Goal: Task Accomplishment & Management: Complete application form

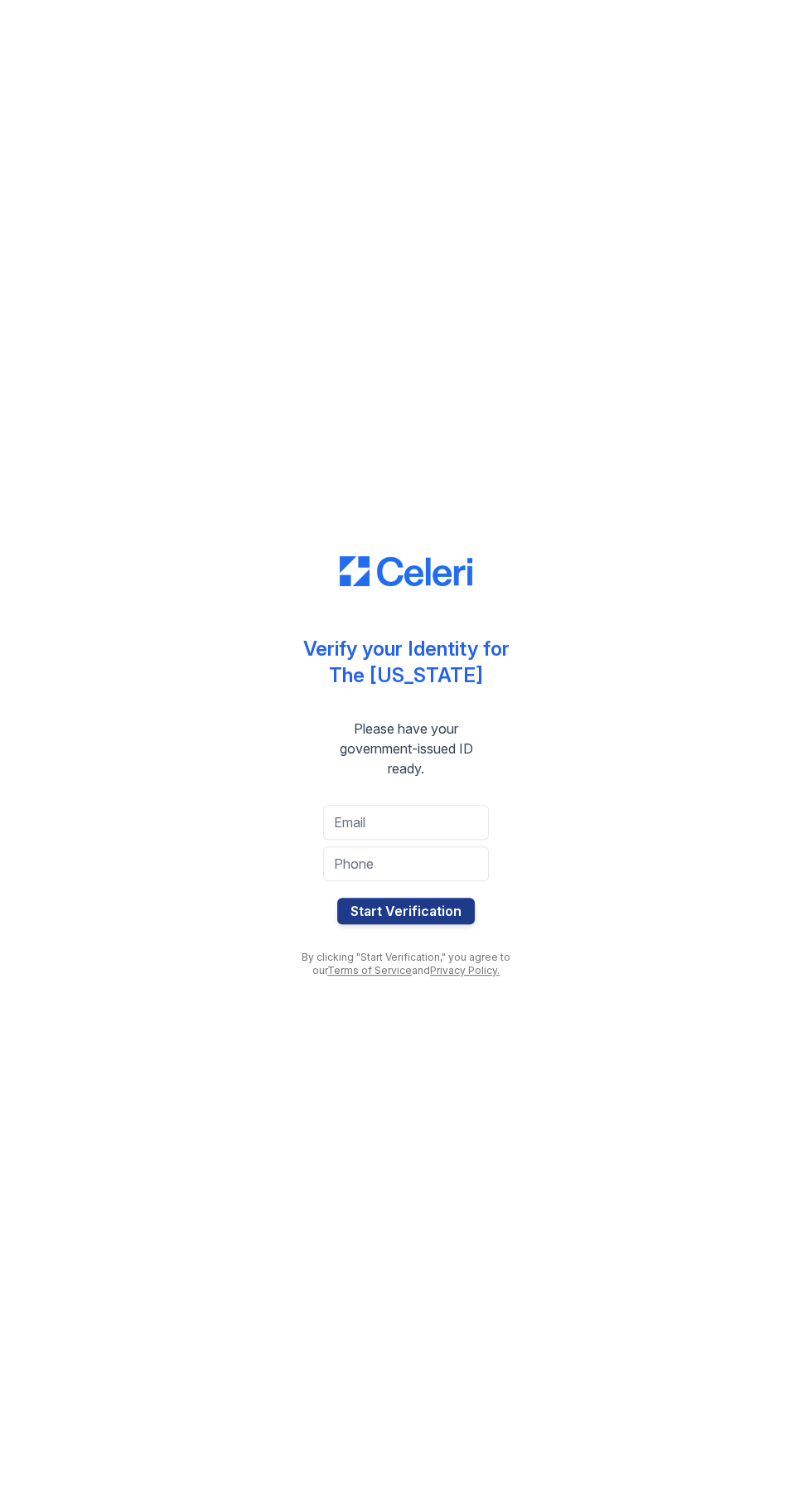
click at [448, 905] on button "Start Verification" at bounding box center [406, 910] width 137 height 27
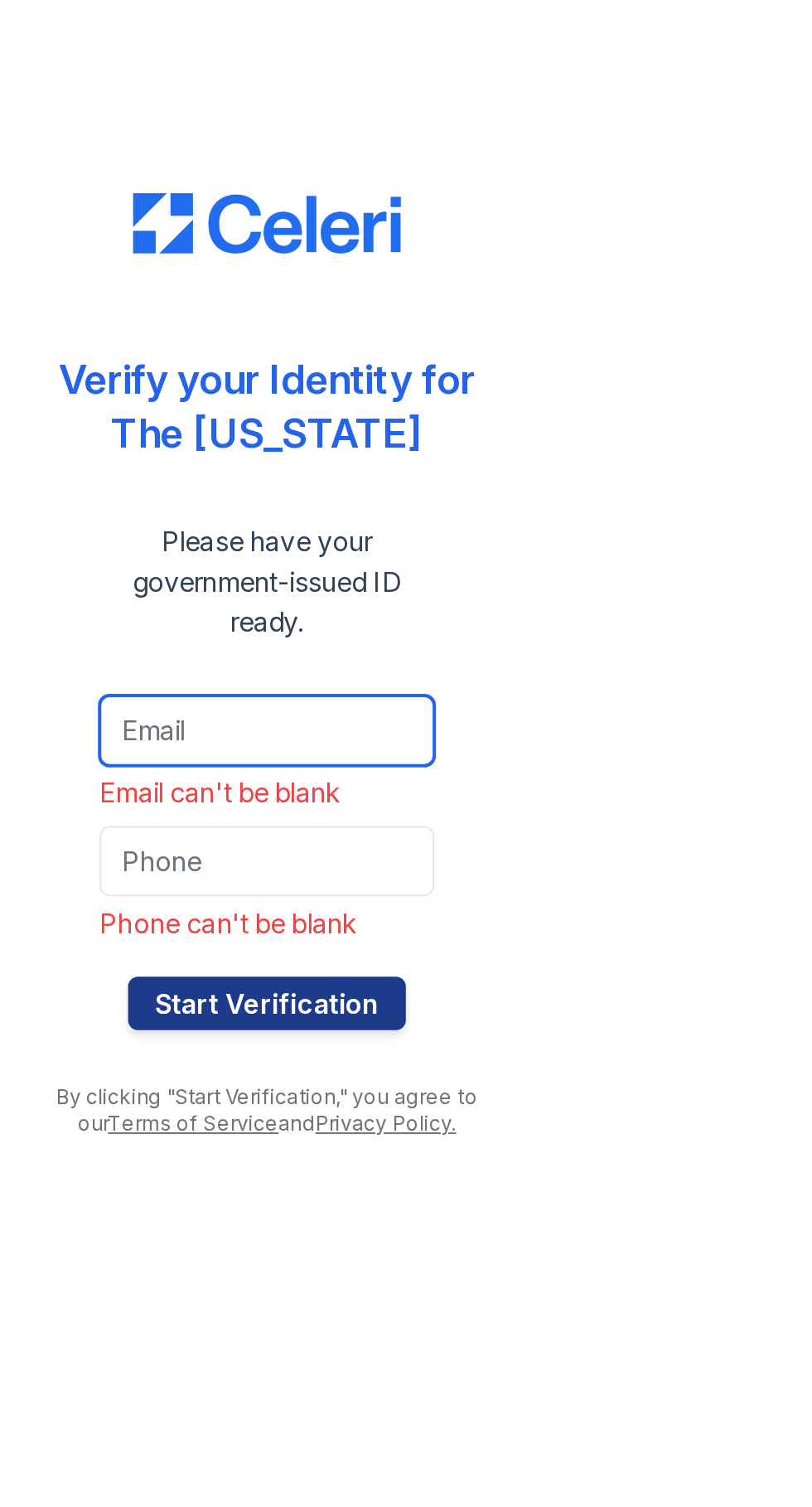
click at [425, 804] on input "email" at bounding box center [406, 799] width 166 height 35
type input "[EMAIL_ADDRESS][DOMAIN_NAME]"
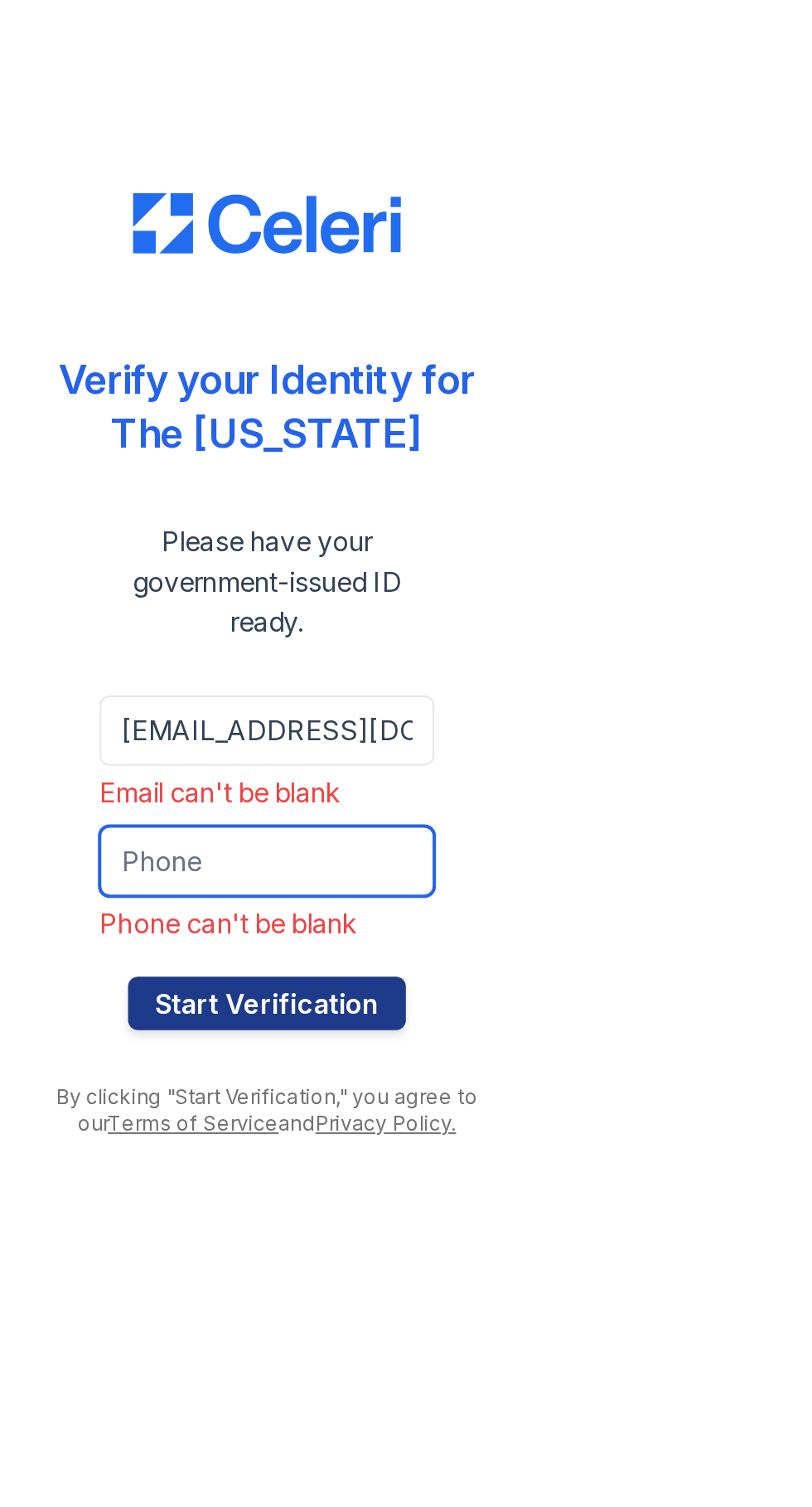
click at [410, 861] on input "tel" at bounding box center [406, 863] width 166 height 35
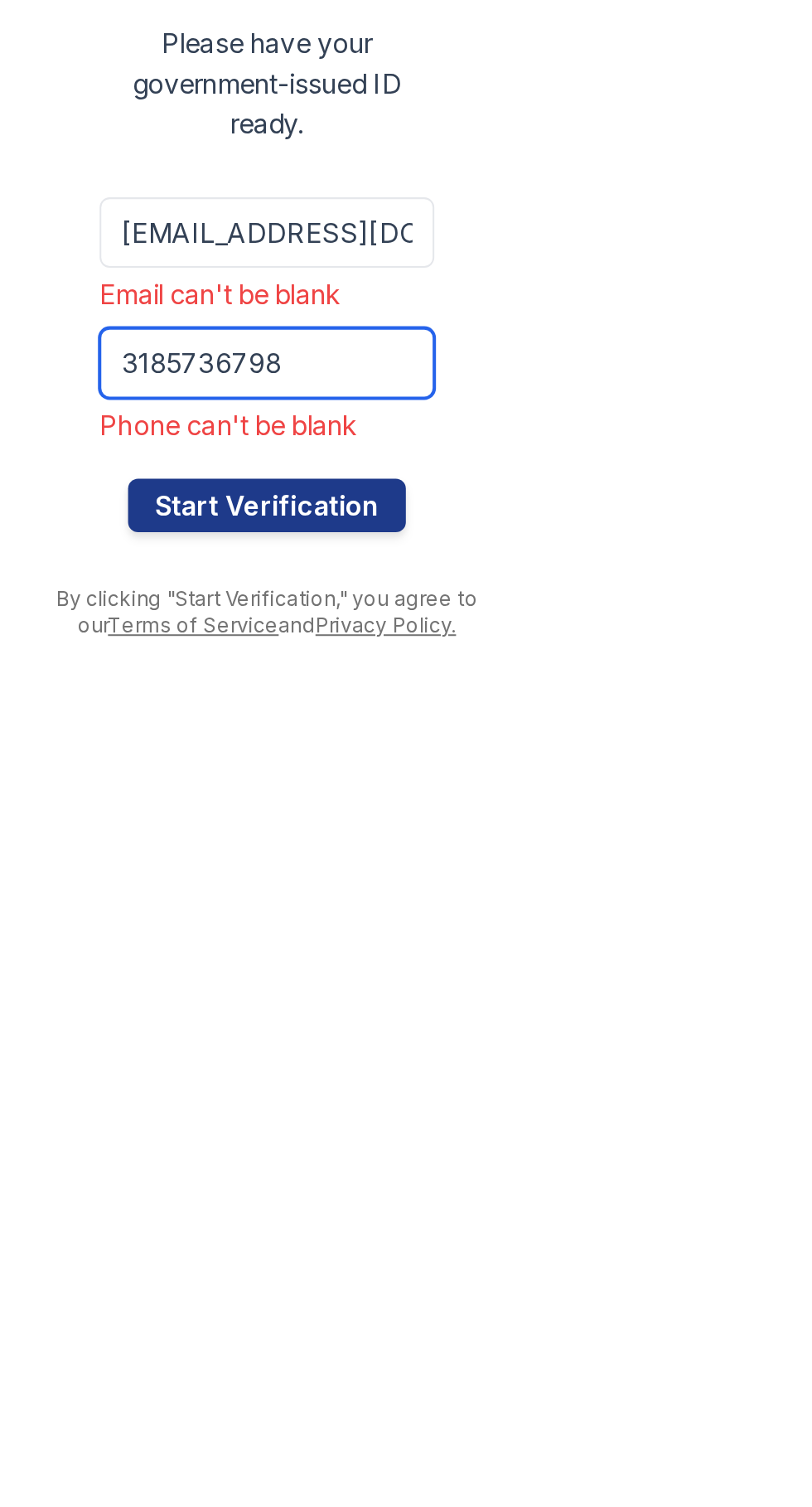
type input "3185736798"
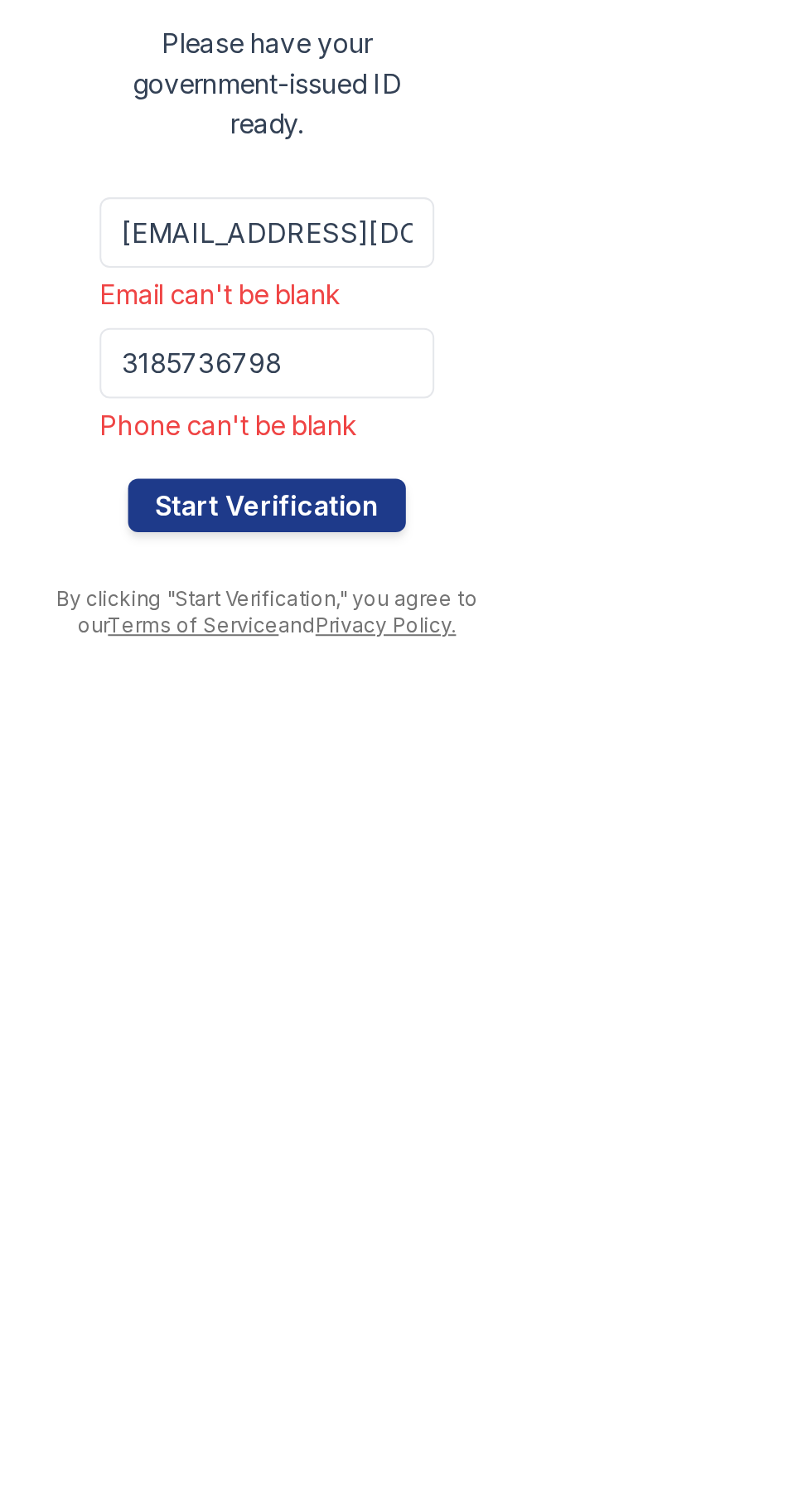
click at [437, 933] on button "Start Verification" at bounding box center [406, 934] width 137 height 27
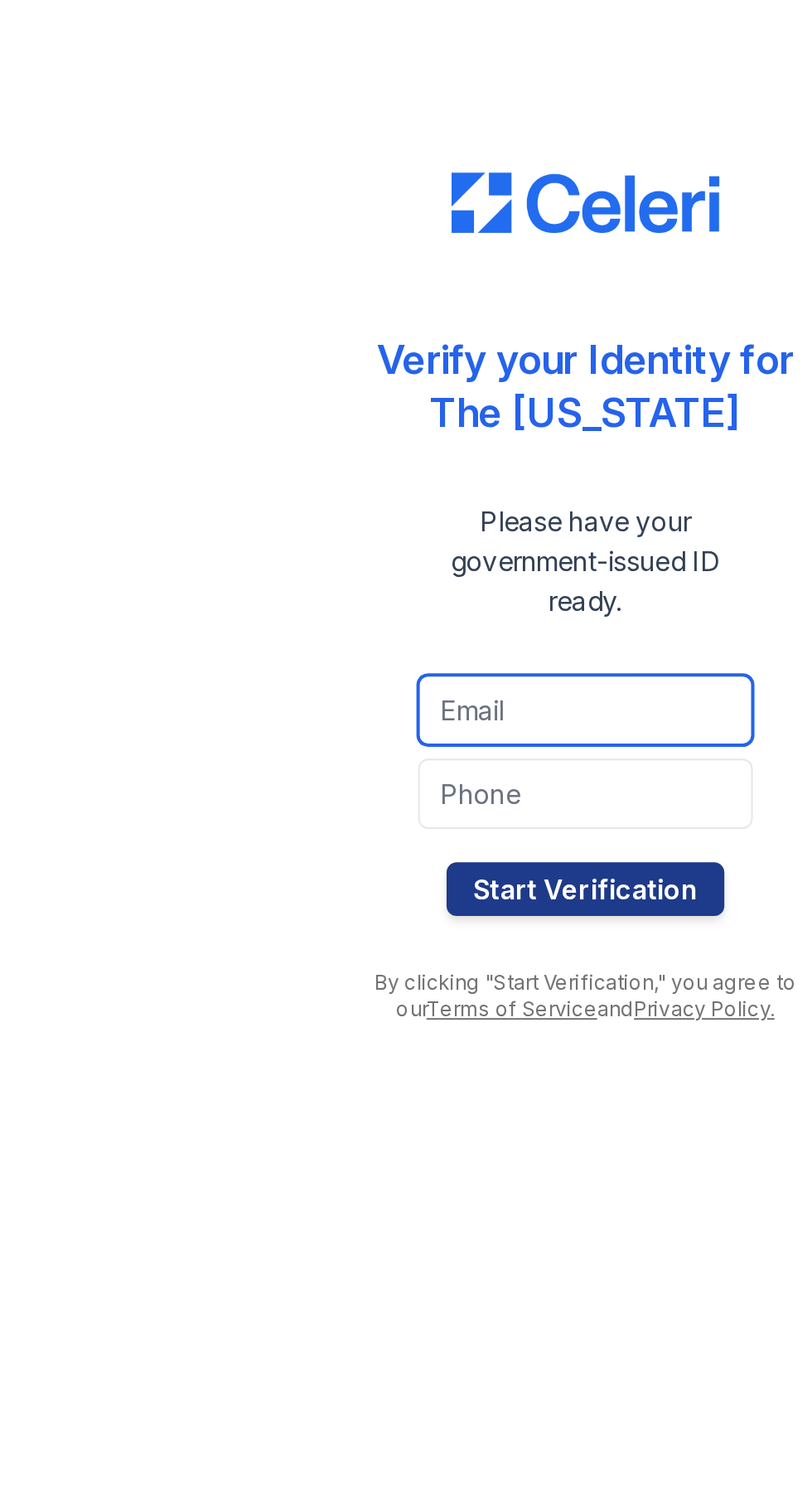
click at [443, 827] on input "email" at bounding box center [406, 821] width 166 height 35
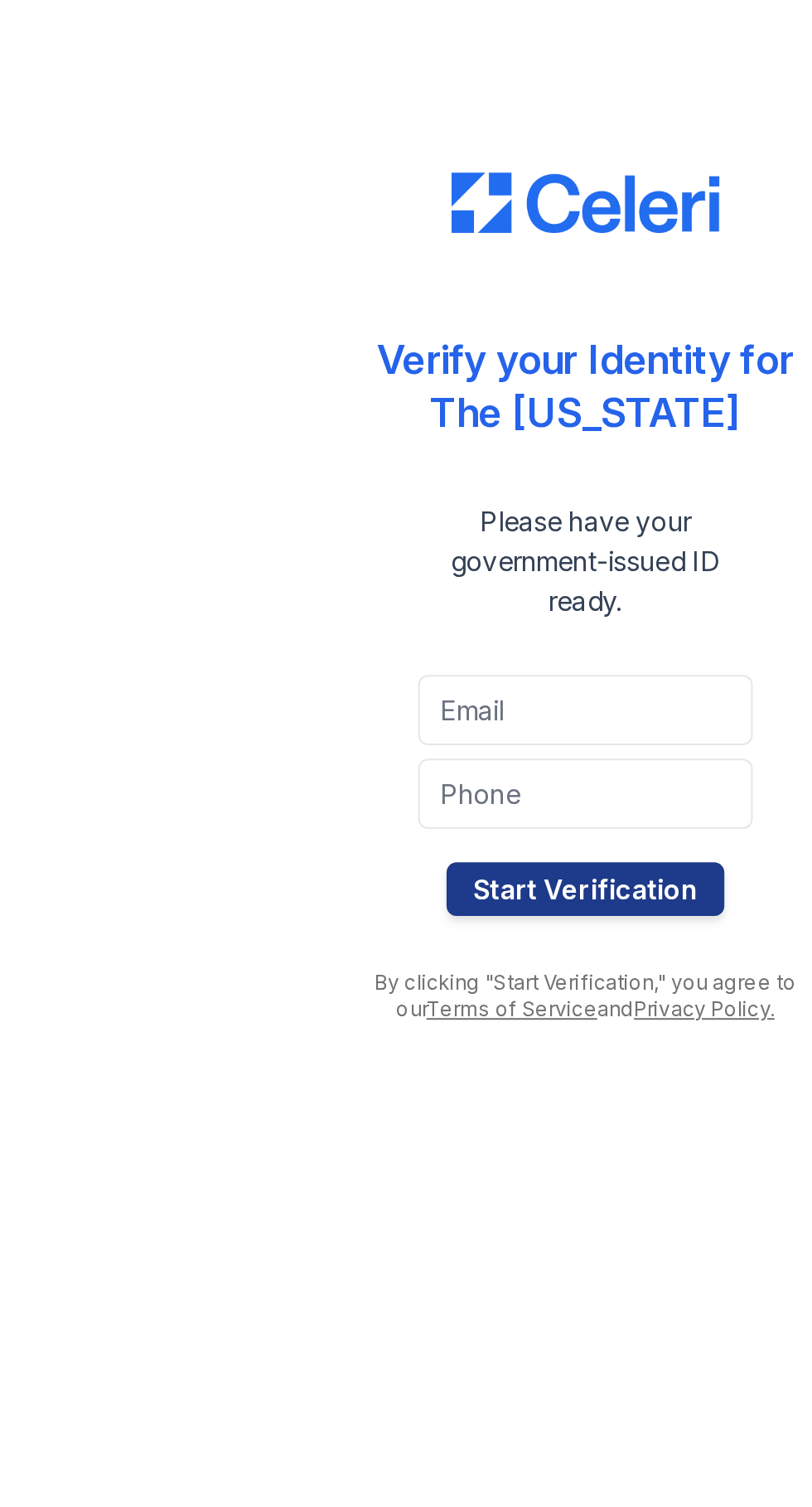
click at [248, 775] on div "Verify your Identity for The Washington Please have your government-issued ID r…" at bounding box center [406, 753] width 759 height 1507
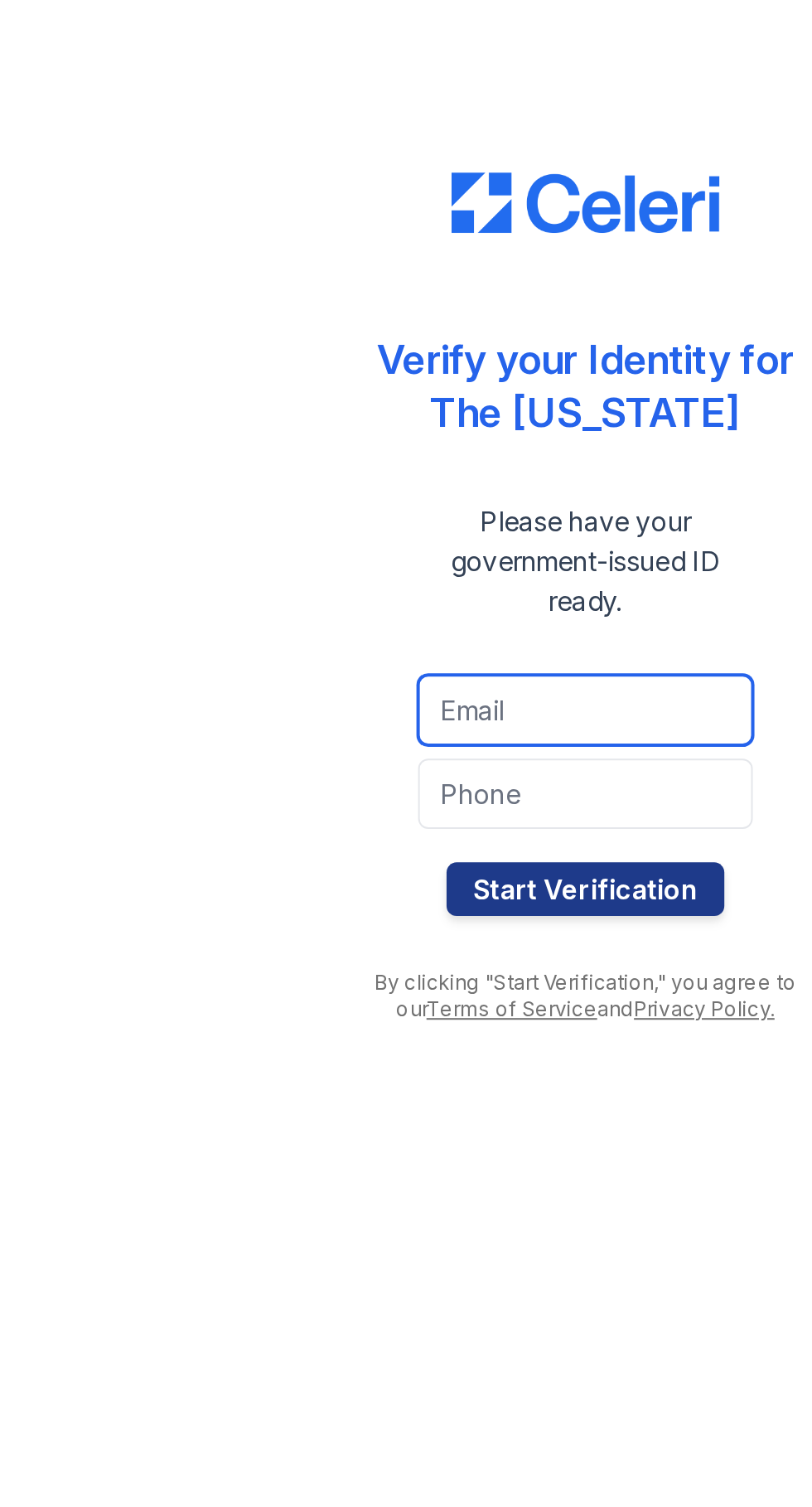
click at [407, 830] on input "email" at bounding box center [406, 821] width 166 height 35
type input "stressela@rocketmail.com"
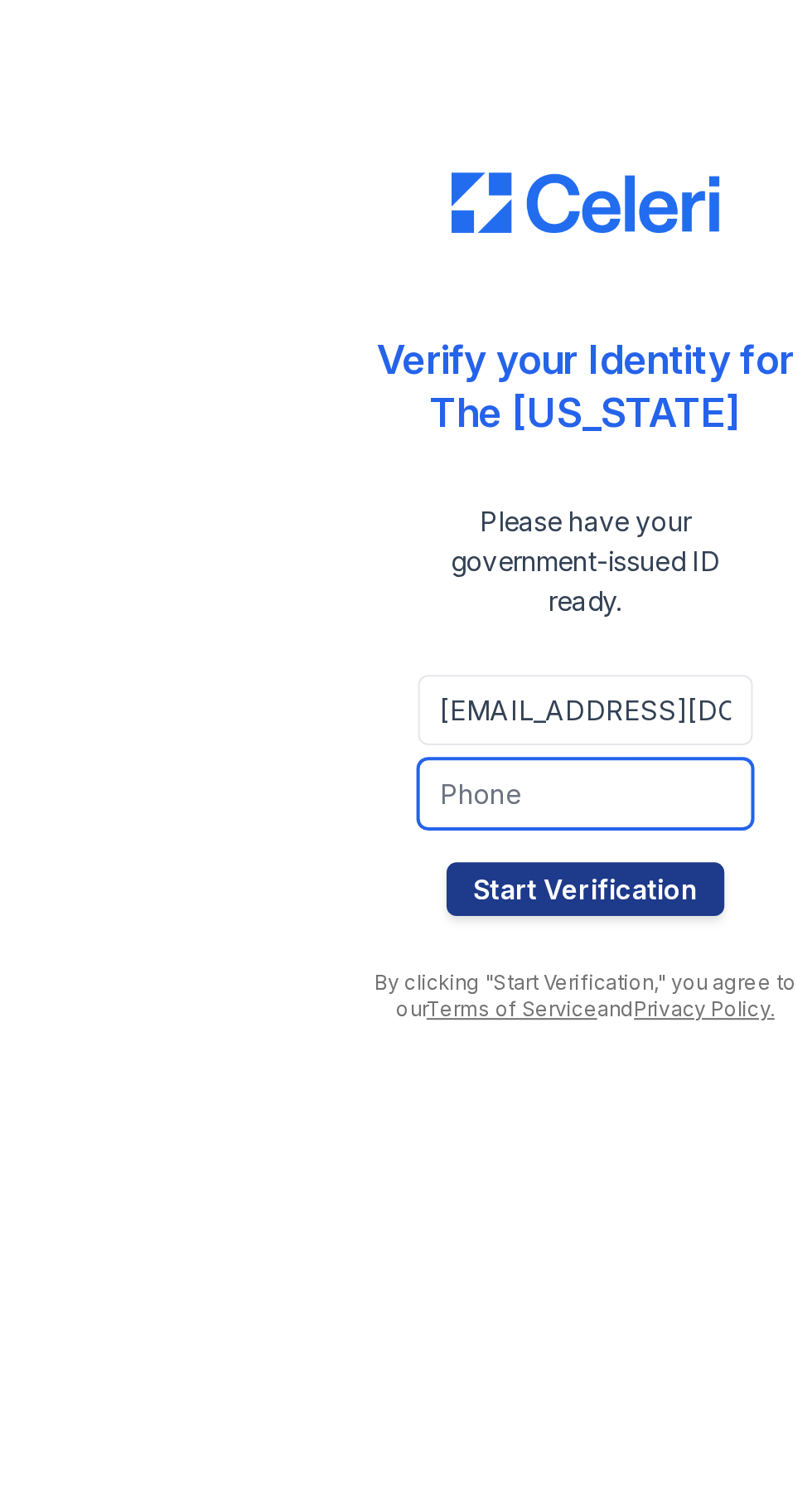
click at [407, 865] on input "tel" at bounding box center [406, 863] width 166 height 35
type input "3185736798"
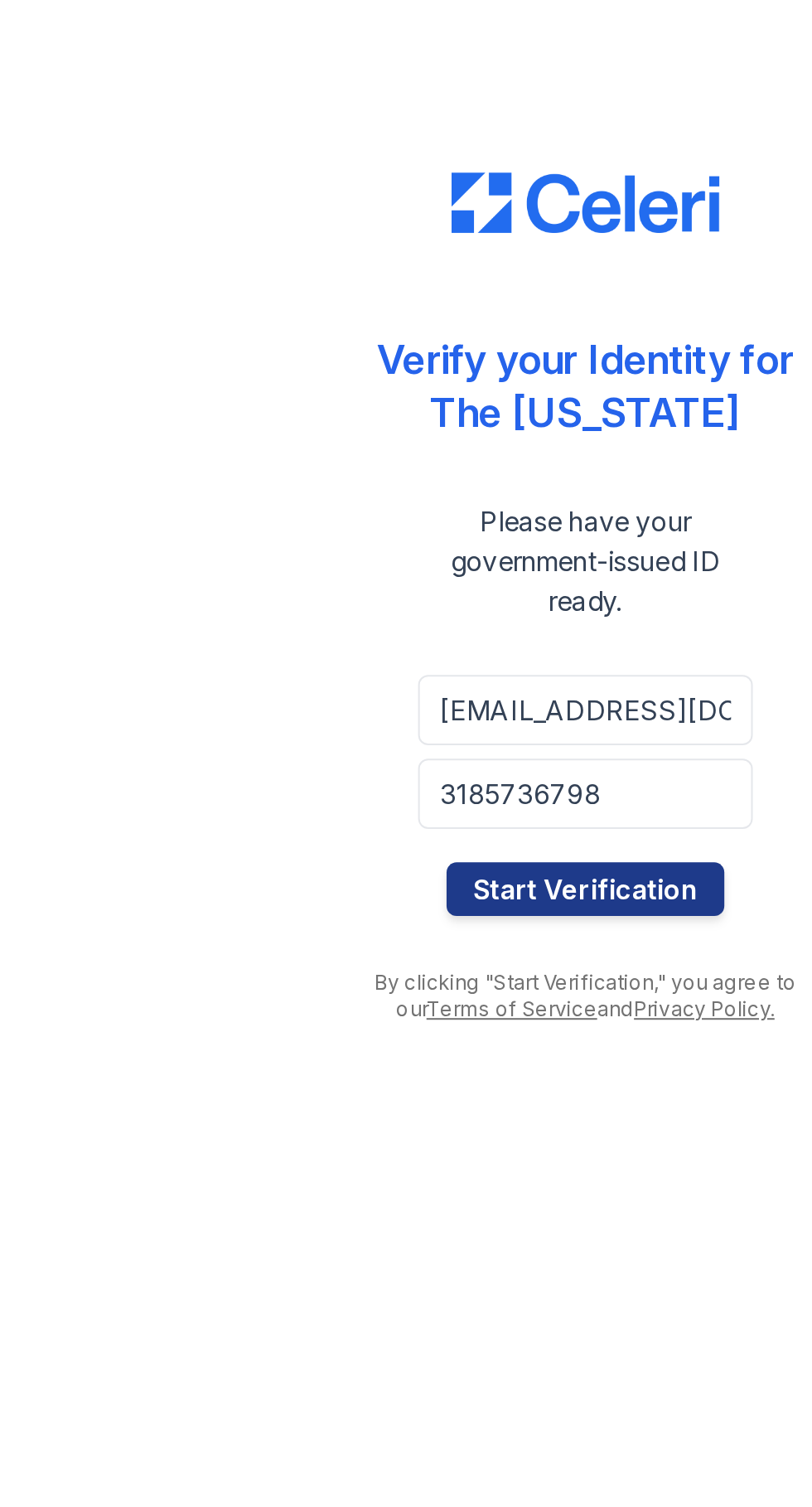
click at [430, 908] on button "Start Verification" at bounding box center [406, 910] width 137 height 27
